Goal: Register for event/course

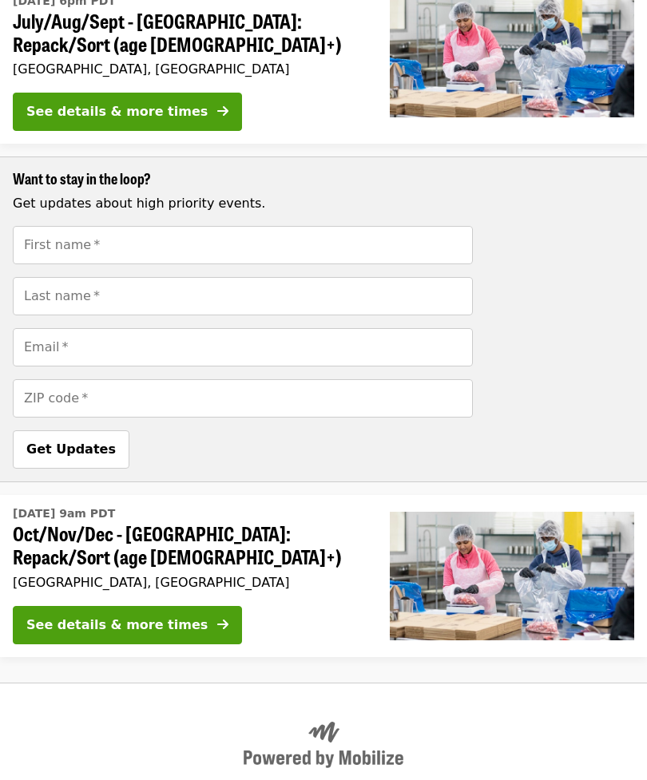
scroll to position [1139, 0]
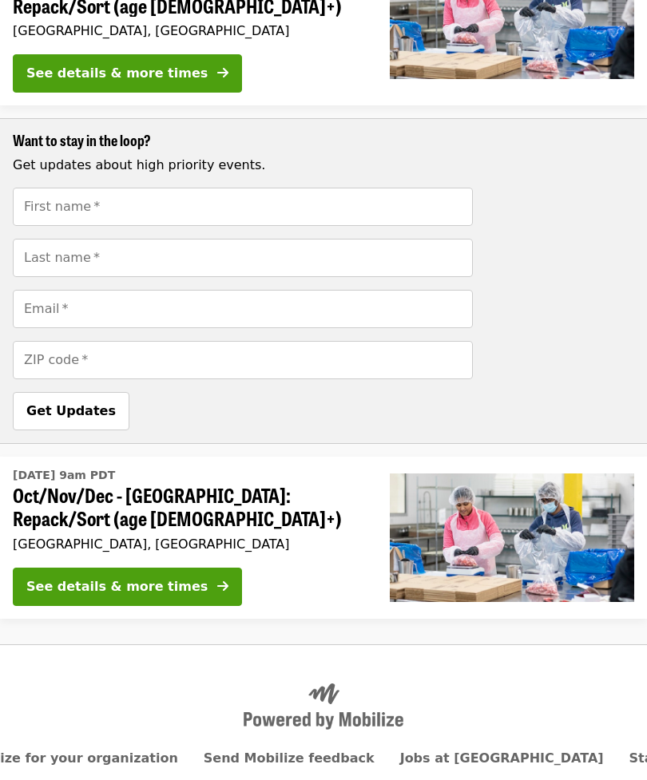
click at [152, 577] on div "See details & more times" at bounding box center [116, 586] width 181 height 19
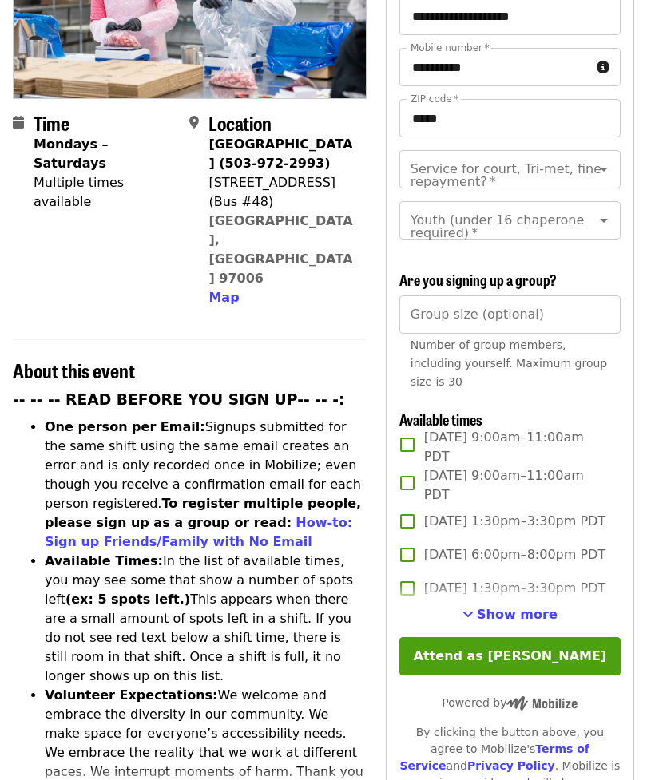
scroll to position [264, 0]
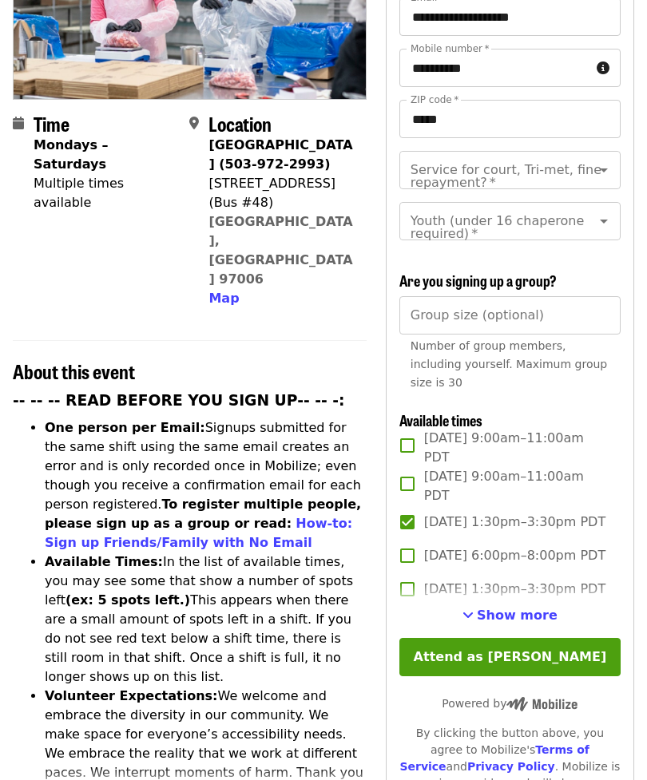
click at [519, 638] on button "Attend as [PERSON_NAME]" at bounding box center [509, 657] width 221 height 38
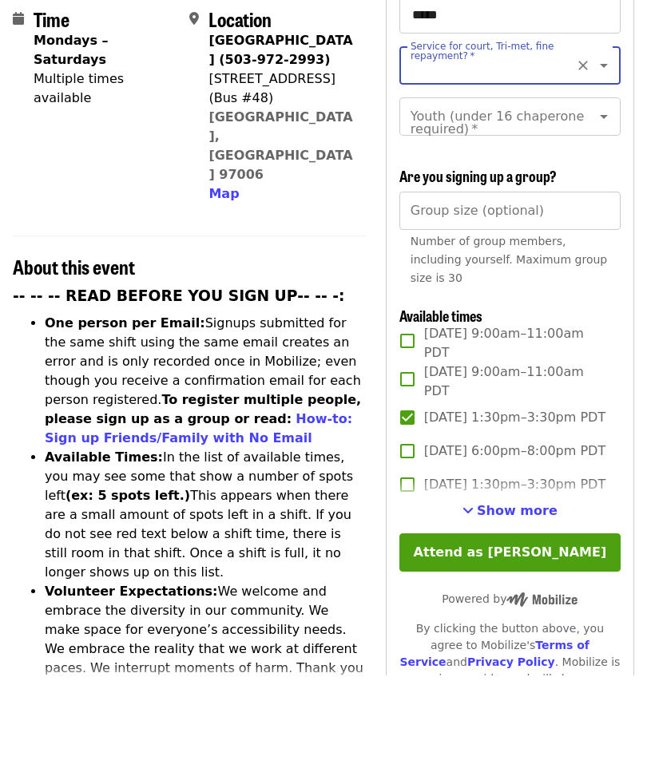
click at [520, 608] on span "Show more" at bounding box center [517, 615] width 81 height 15
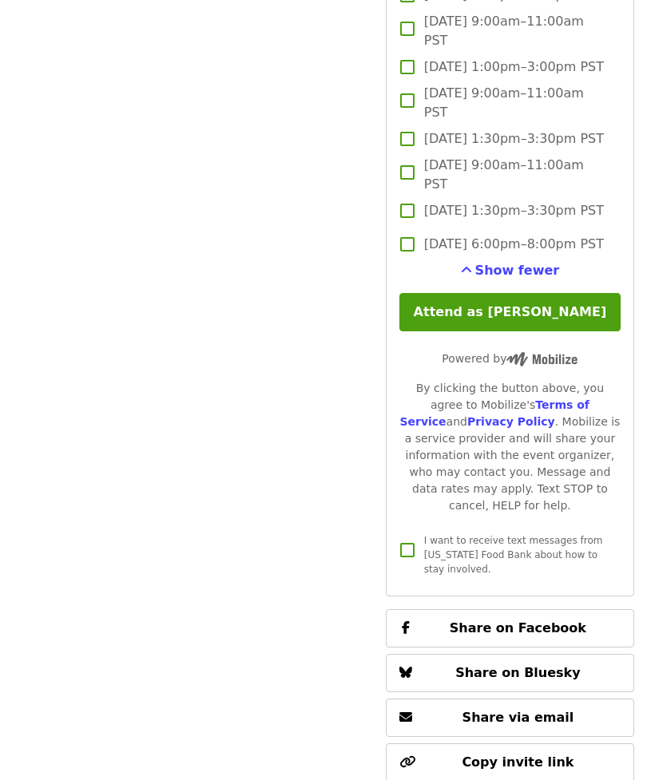
scroll to position [5151, 0]
click at [513, 331] on button "Attend as [PERSON_NAME]" at bounding box center [509, 312] width 221 height 38
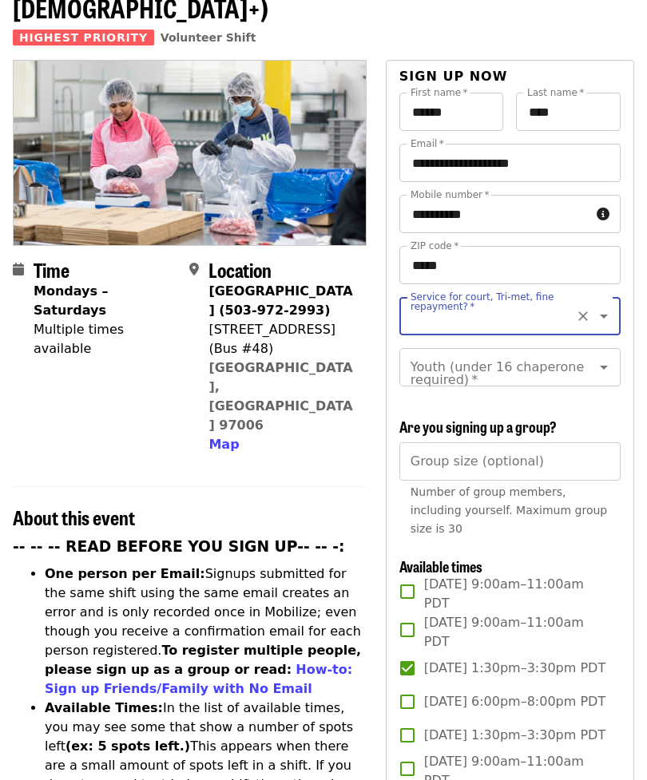
click at [598, 307] on icon "Open" at bounding box center [603, 316] width 19 height 19
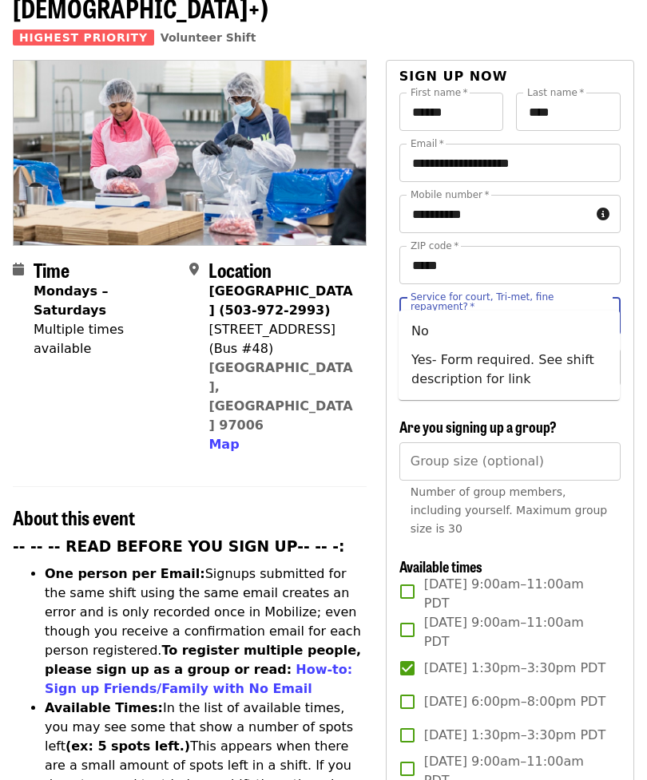
click at [429, 339] on li "No" at bounding box center [508, 331] width 221 height 29
type input "**"
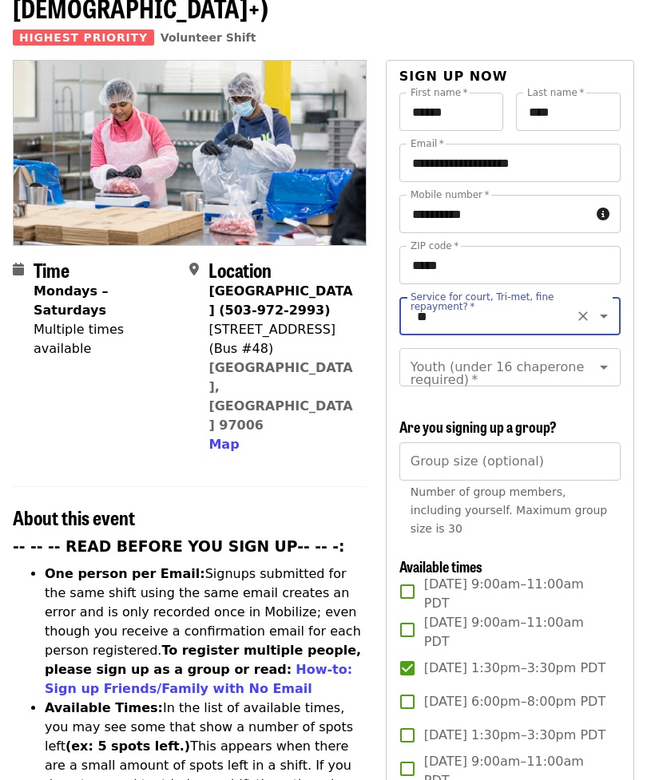
click at [589, 359] on icon "Clear" at bounding box center [583, 367] width 16 height 16
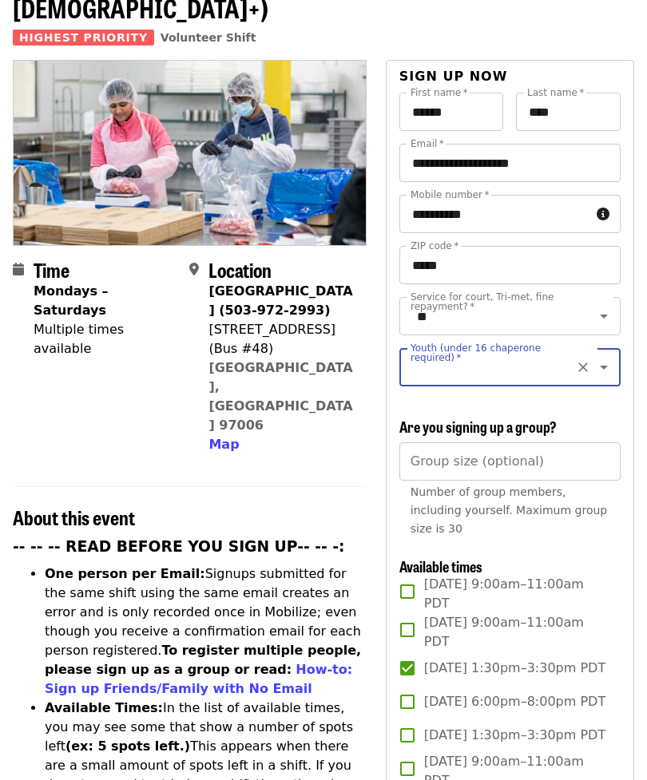
click at [605, 358] on icon "Open" at bounding box center [603, 367] width 19 height 19
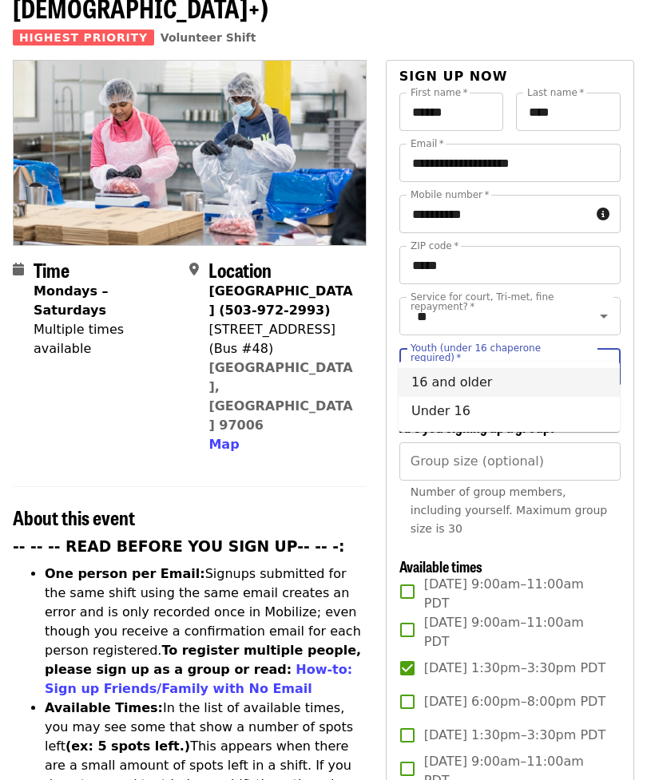
click at [479, 379] on li "16 and older" at bounding box center [508, 382] width 221 height 29
type input "**********"
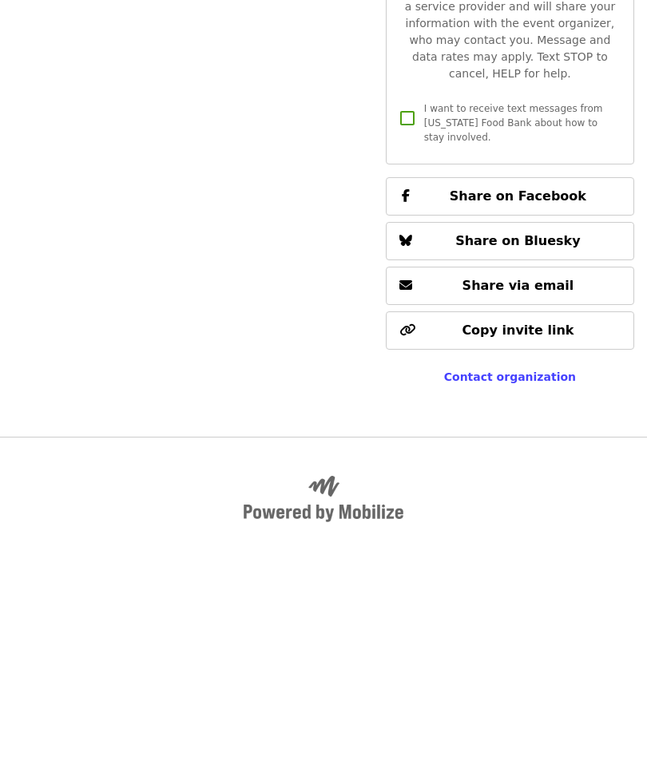
scroll to position [5778, 0]
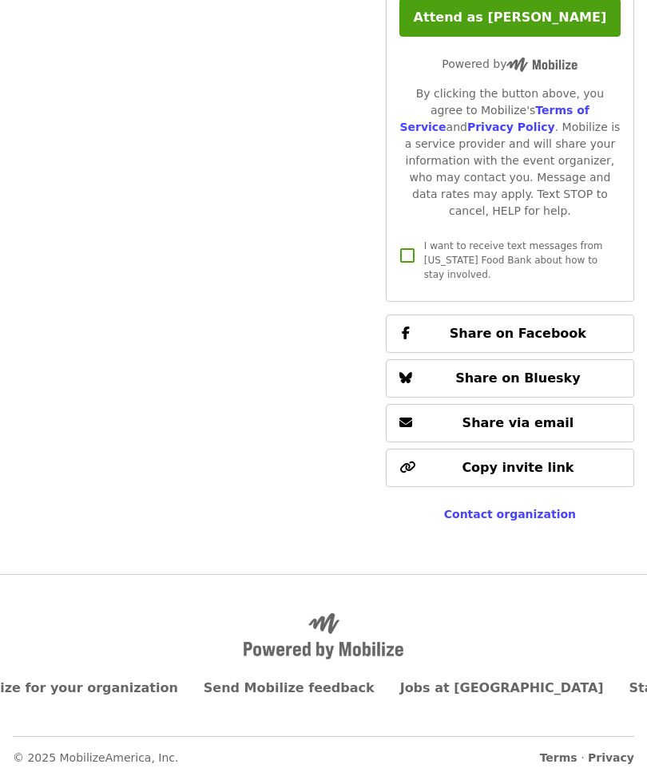
click at [507, 38] on button "Attend as [PERSON_NAME]" at bounding box center [509, 18] width 221 height 38
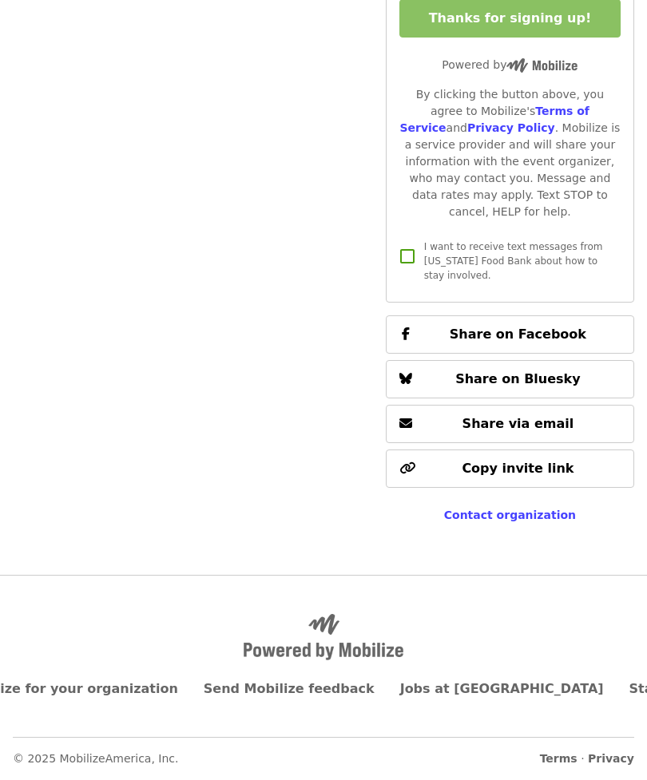
scroll to position [5619, 0]
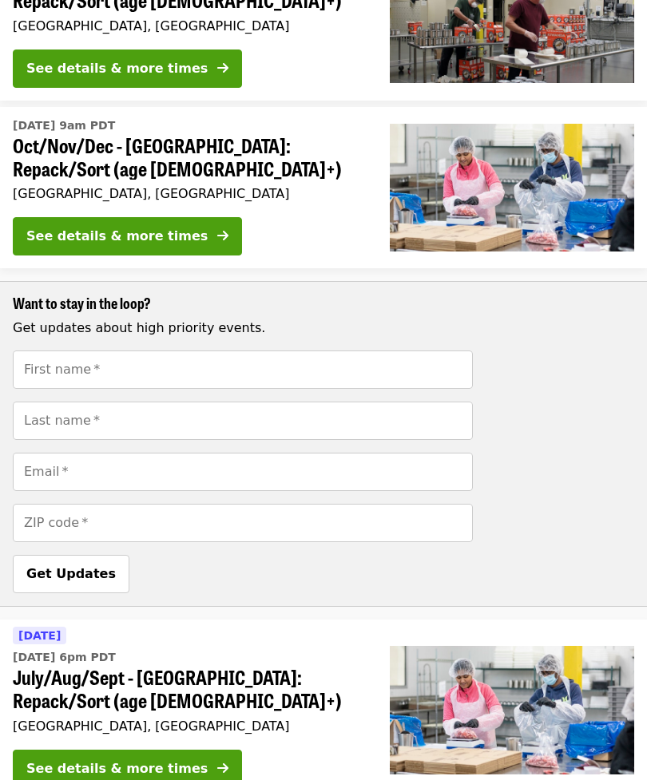
scroll to position [957, 0]
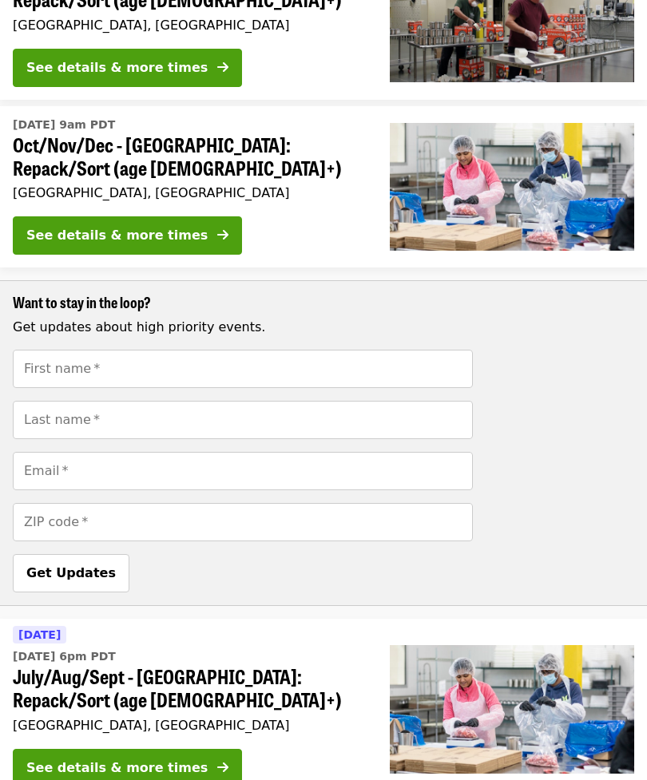
click at [120, 227] on div "See details & more times" at bounding box center [116, 236] width 181 height 19
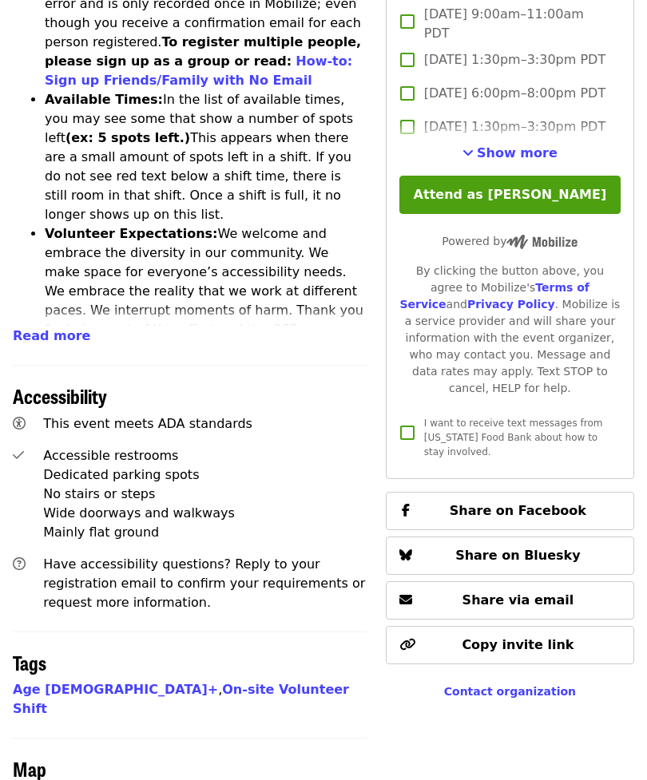
click at [526, 176] on button "Attend as [PERSON_NAME]" at bounding box center [509, 195] width 221 height 38
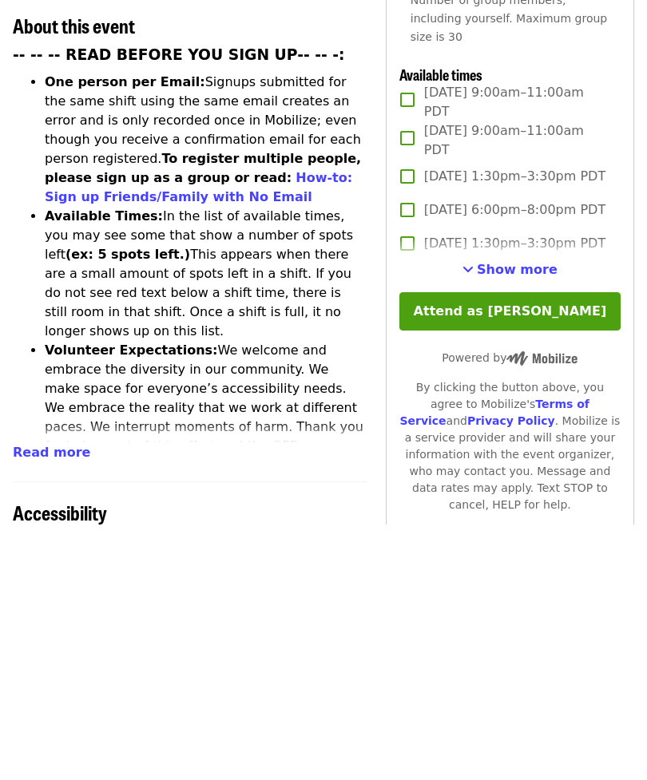
scroll to position [418, 0]
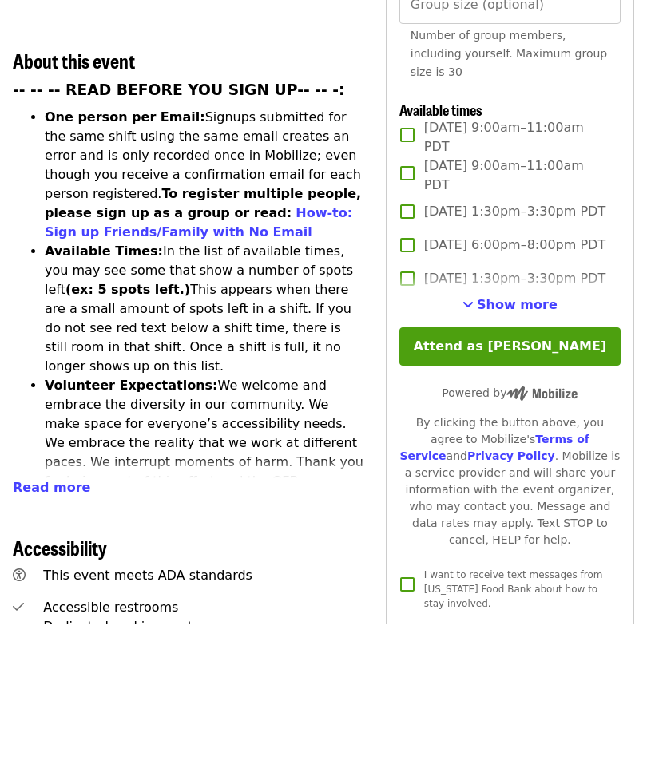
click at [514, 454] on span "Show more" at bounding box center [517, 461] width 81 height 15
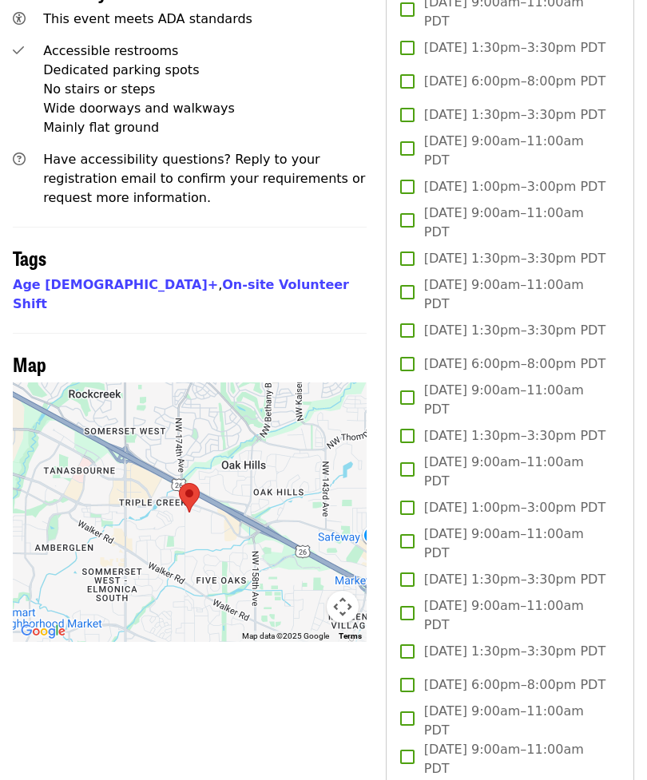
scroll to position [1121, 0]
